Goal: Task Accomplishment & Management: Manage account settings

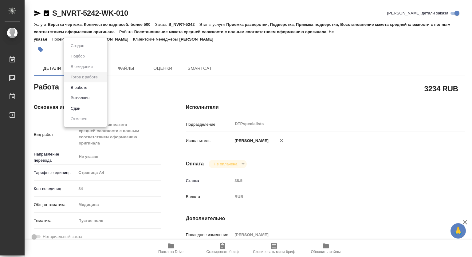
click at [90, 89] on body "🙏 .cls-1 fill:#fff; AWATERA [PERSON_NAME] Чаты График Выйти S_NVRT-5242-WK-010 …" at bounding box center [236, 128] width 472 height 257
type textarea "x"
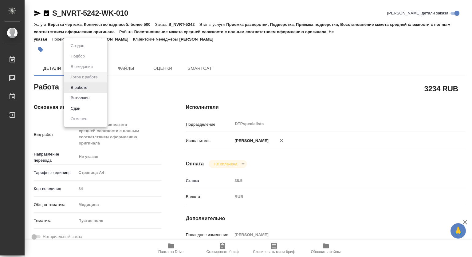
type textarea "x"
click at [89, 94] on li "Выполнен" at bounding box center [85, 98] width 43 height 10
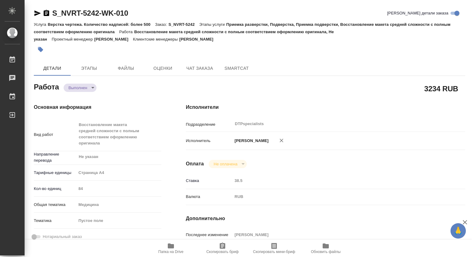
type textarea "x"
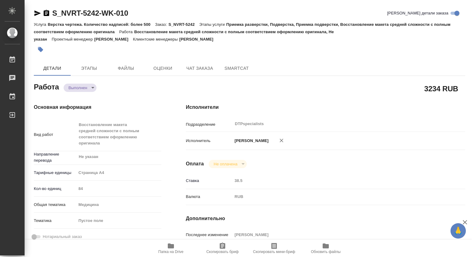
type textarea "x"
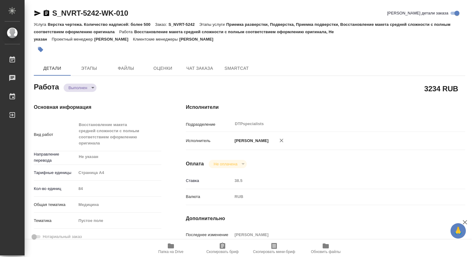
type textarea "x"
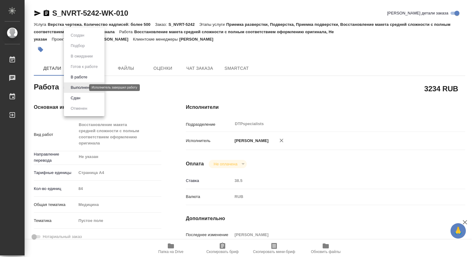
click at [84, 88] on body "🙏 .cls-1 fill:#fff; AWATERA [PERSON_NAME] Чаты График Выйти S_NVRT-5242-WK-010 …" at bounding box center [236, 128] width 472 height 257
click at [76, 77] on button "В работе" at bounding box center [79, 77] width 20 height 7
type textarea "x"
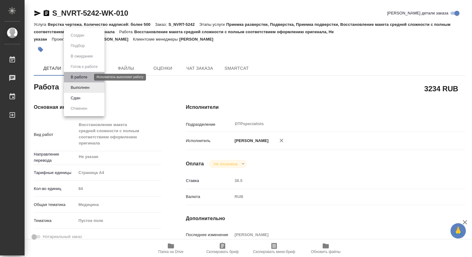
type textarea "x"
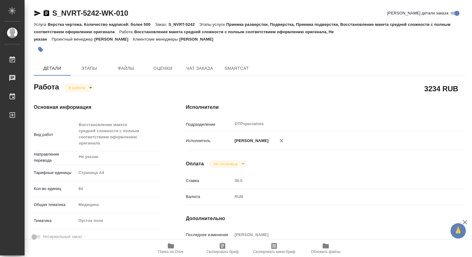
type textarea "x"
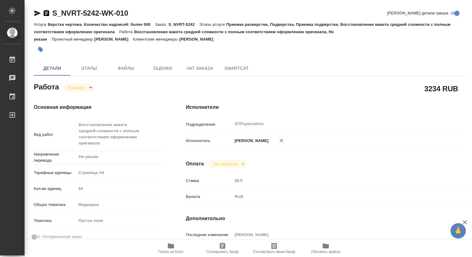
type textarea "x"
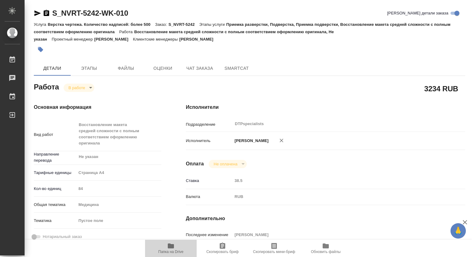
click at [175, 254] on span "Папка на Drive" at bounding box center [170, 252] width 25 height 4
